Goal: Task Accomplishment & Management: Use online tool/utility

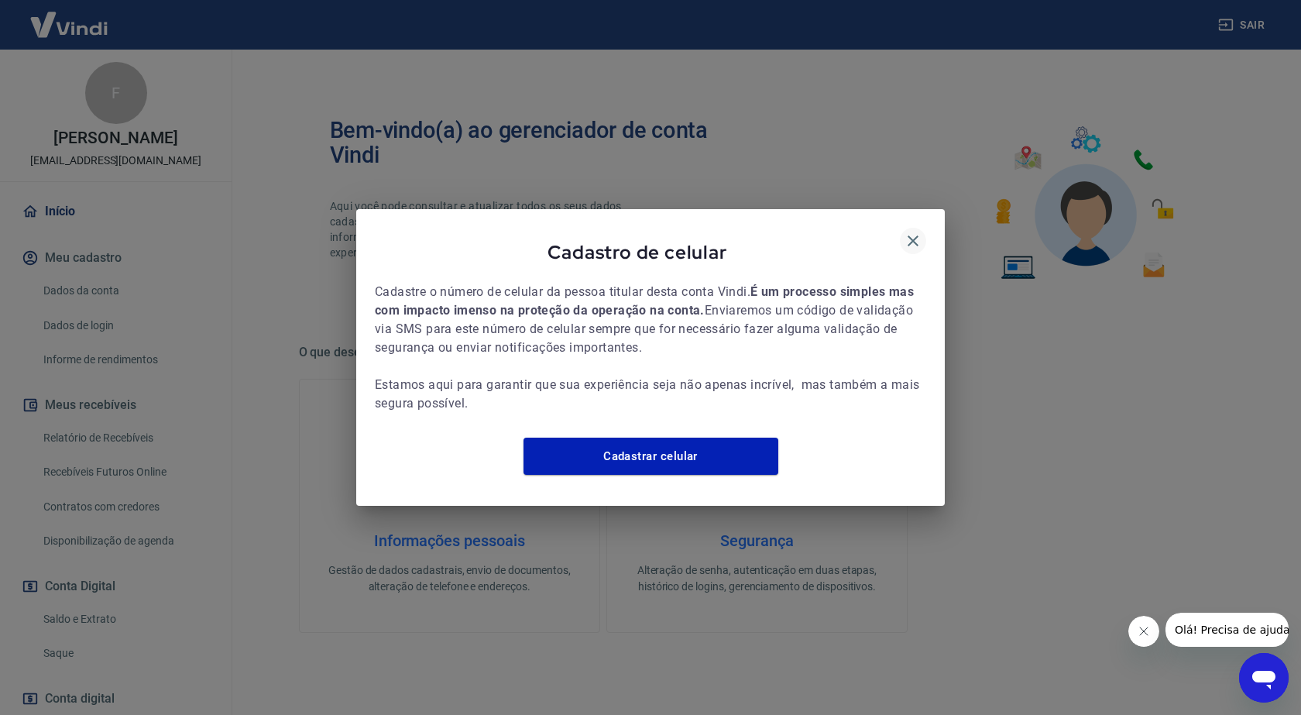
click at [909, 232] on icon "button" at bounding box center [913, 241] width 19 height 19
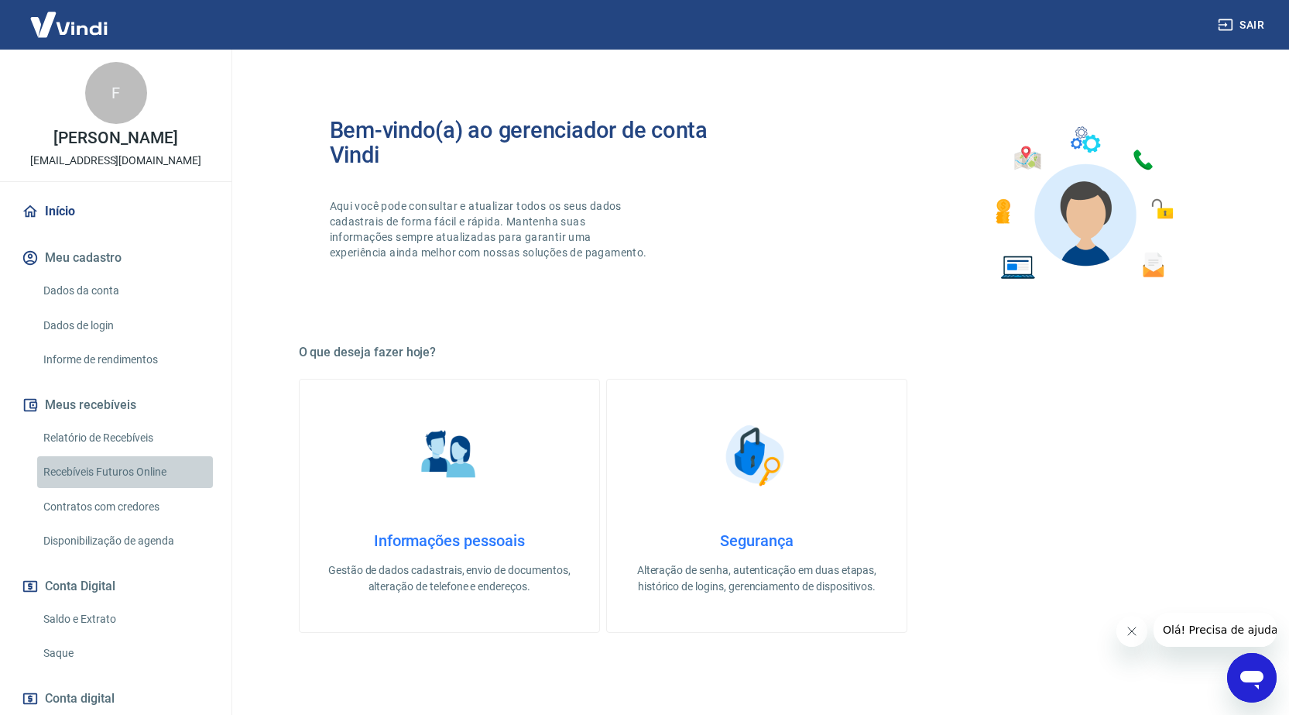
click at [142, 470] on link "Recebíveis Futuros Online" at bounding box center [125, 472] width 176 height 32
